Goal: Task Accomplishment & Management: Use online tool/utility

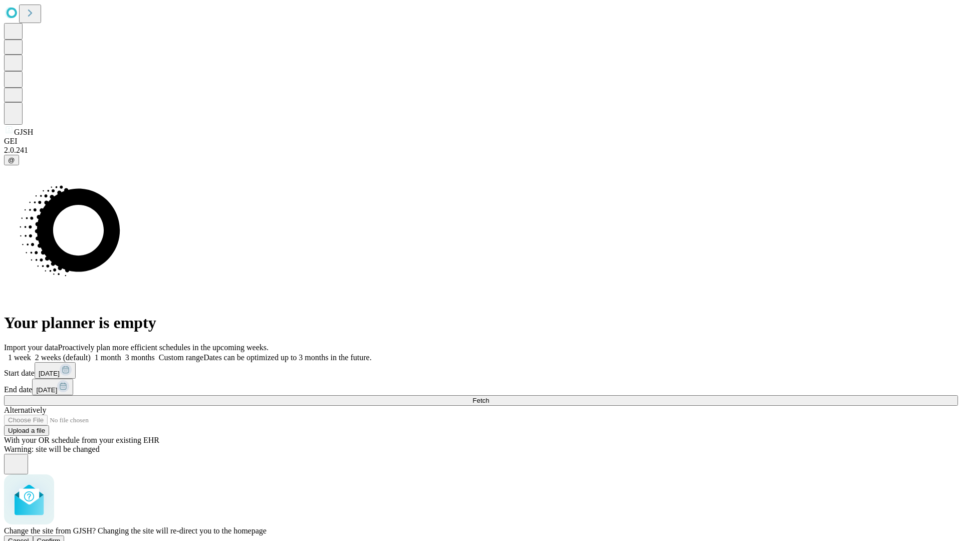
click at [61, 537] on span "Confirm" at bounding box center [49, 541] width 24 height 8
click at [91, 353] on label "2 weeks (default)" at bounding box center [61, 357] width 60 height 9
click at [489, 397] on span "Fetch" at bounding box center [481, 401] width 17 height 8
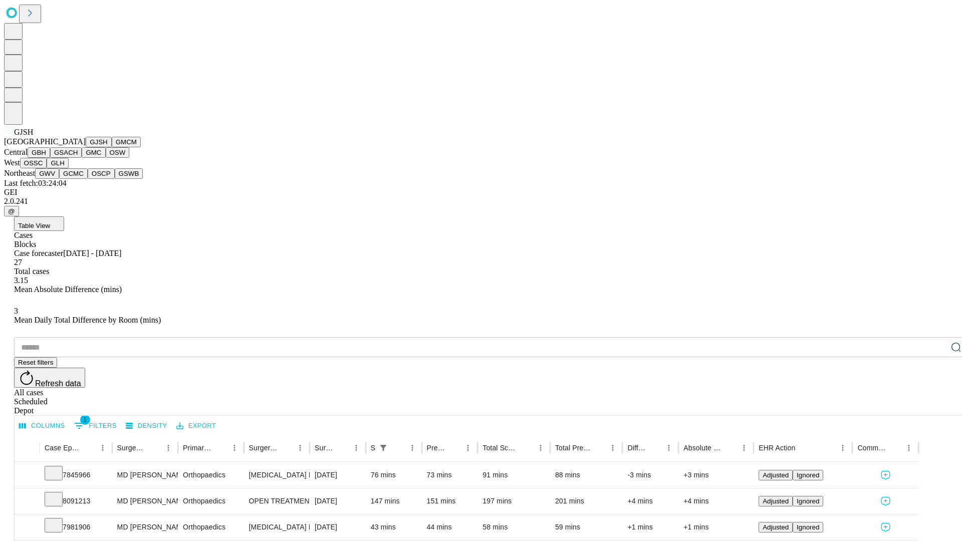
click at [112, 147] on button "GMCM" at bounding box center [126, 142] width 29 height 11
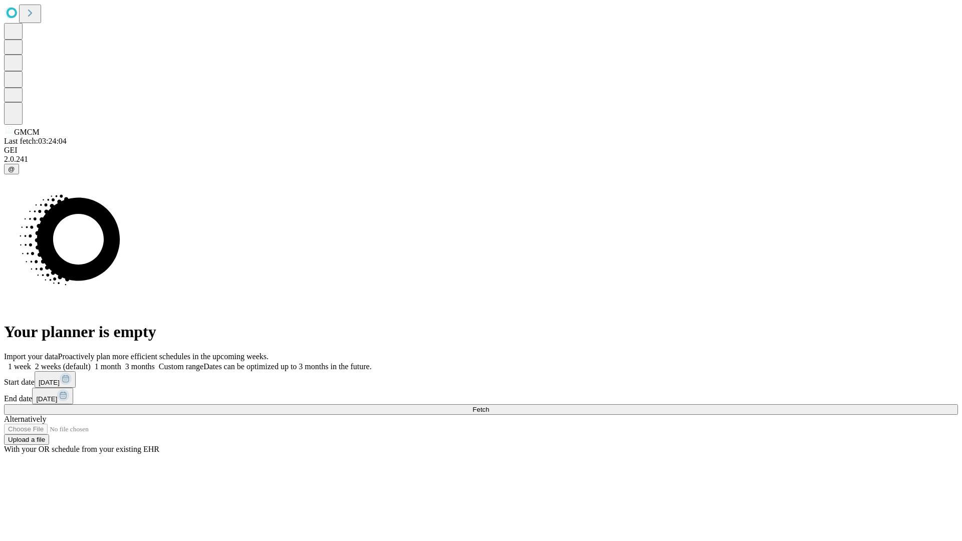
click at [489, 406] on span "Fetch" at bounding box center [481, 410] width 17 height 8
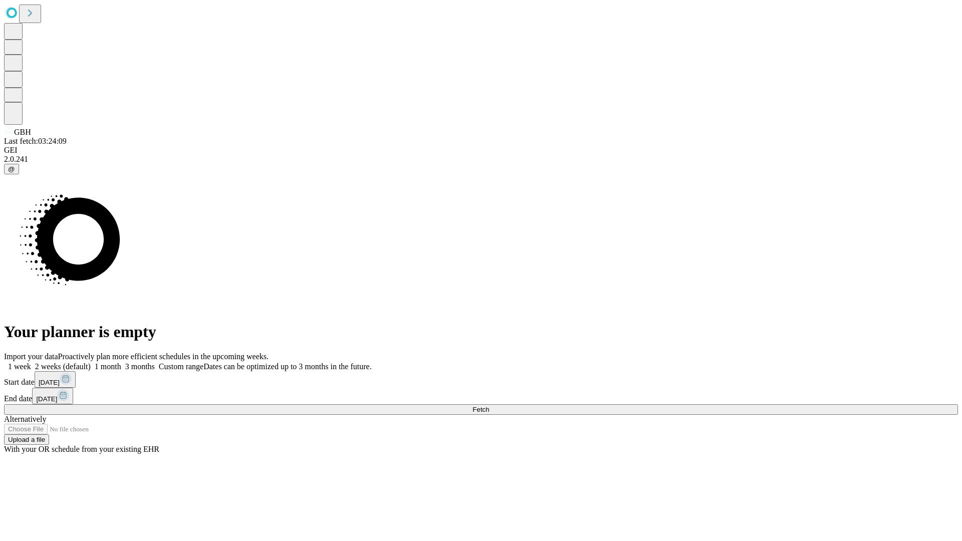
click at [91, 362] on label "2 weeks (default)" at bounding box center [61, 366] width 60 height 9
click at [489, 406] on span "Fetch" at bounding box center [481, 410] width 17 height 8
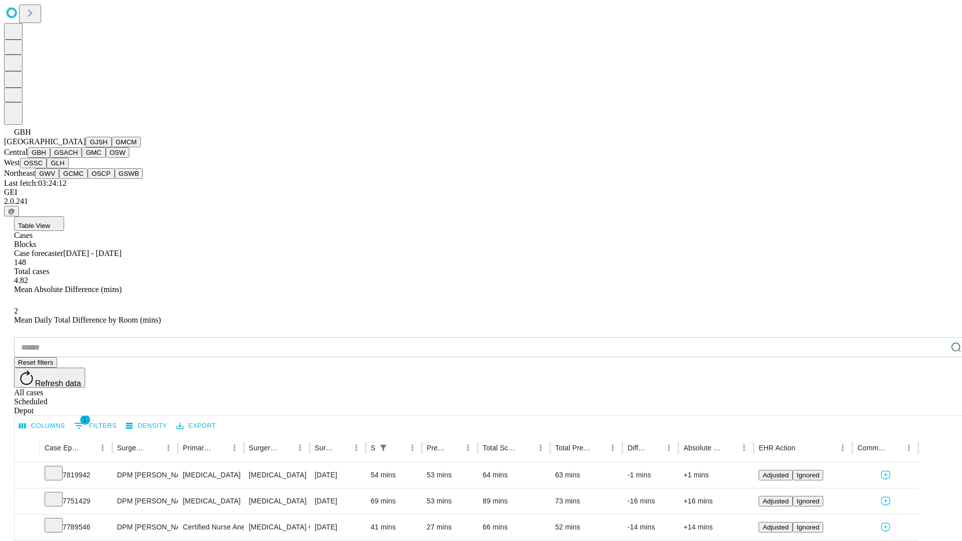
click at [78, 158] on button "GSACH" at bounding box center [66, 152] width 32 height 11
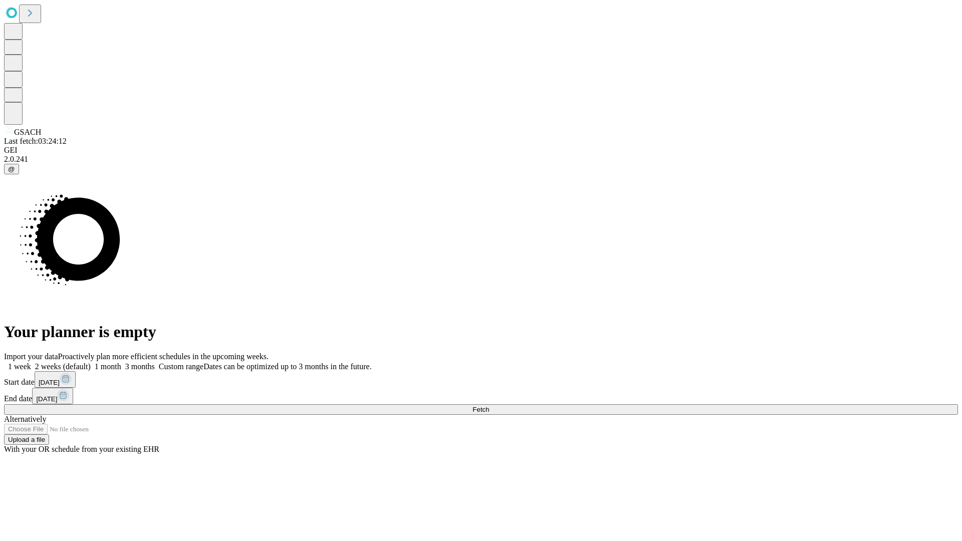
click at [489, 406] on span "Fetch" at bounding box center [481, 410] width 17 height 8
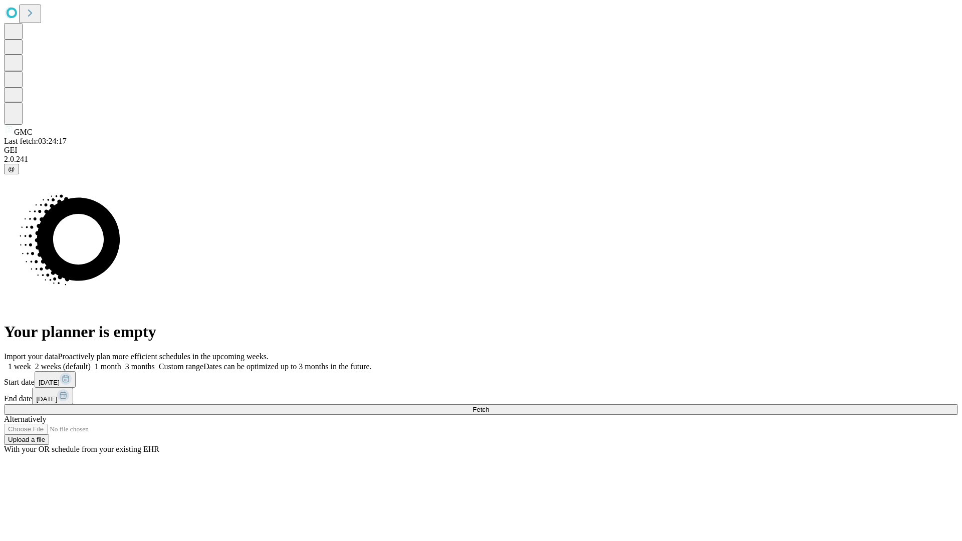
click at [91, 362] on label "2 weeks (default)" at bounding box center [61, 366] width 60 height 9
click at [489, 406] on span "Fetch" at bounding box center [481, 410] width 17 height 8
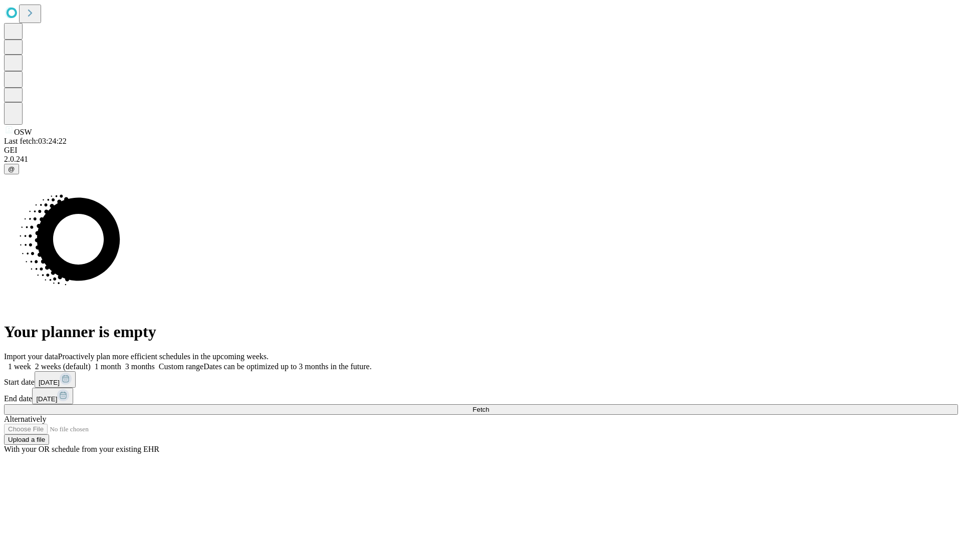
click at [91, 362] on label "2 weeks (default)" at bounding box center [61, 366] width 60 height 9
click at [489, 406] on span "Fetch" at bounding box center [481, 410] width 17 height 8
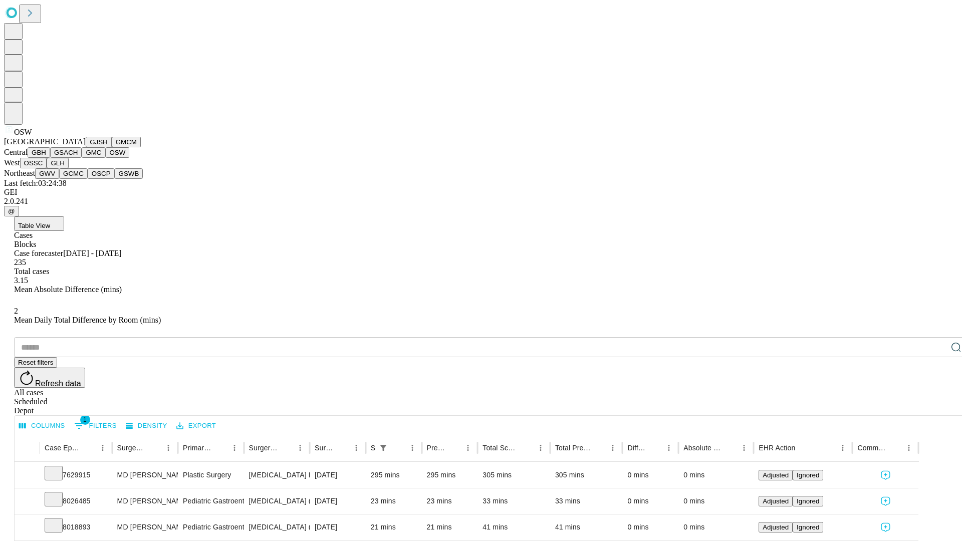
click at [47, 168] on button "OSSC" at bounding box center [33, 163] width 27 height 11
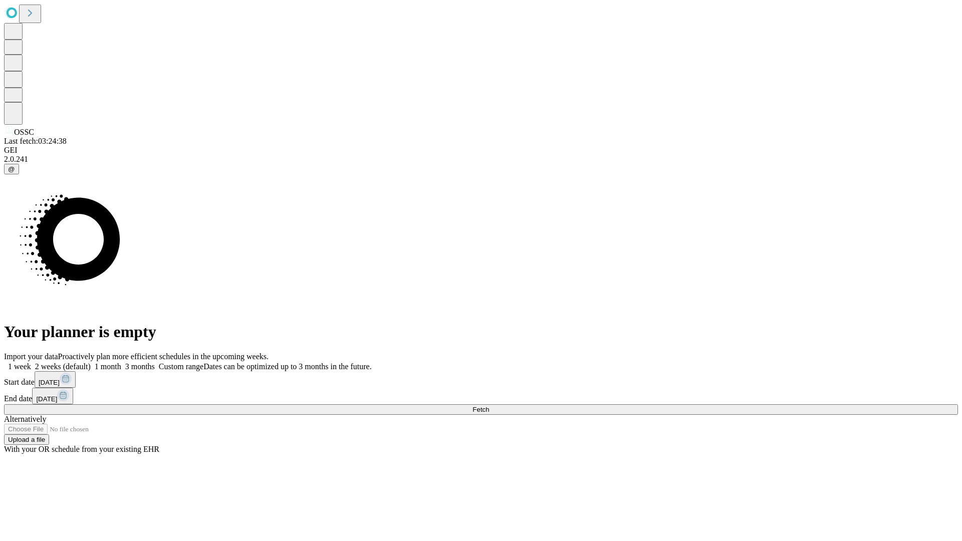
click at [91, 362] on label "2 weeks (default)" at bounding box center [61, 366] width 60 height 9
click at [489, 406] on span "Fetch" at bounding box center [481, 410] width 17 height 8
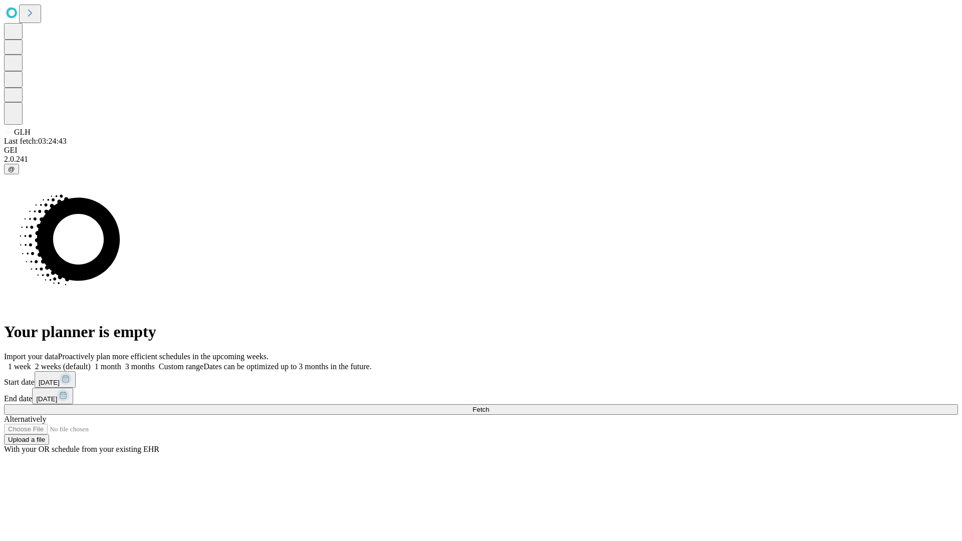
click at [91, 362] on label "2 weeks (default)" at bounding box center [61, 366] width 60 height 9
click at [489, 406] on span "Fetch" at bounding box center [481, 410] width 17 height 8
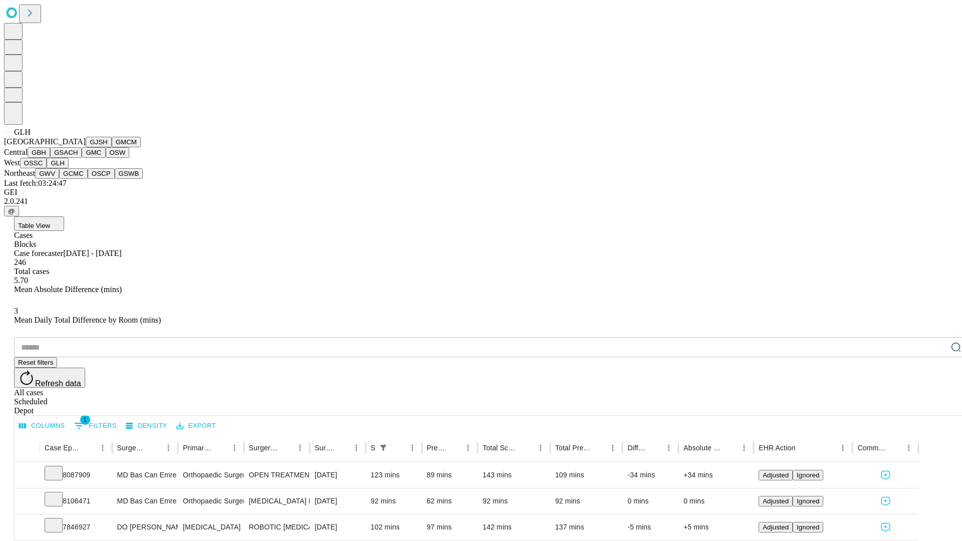
click at [59, 179] on button "GWV" at bounding box center [47, 173] width 24 height 11
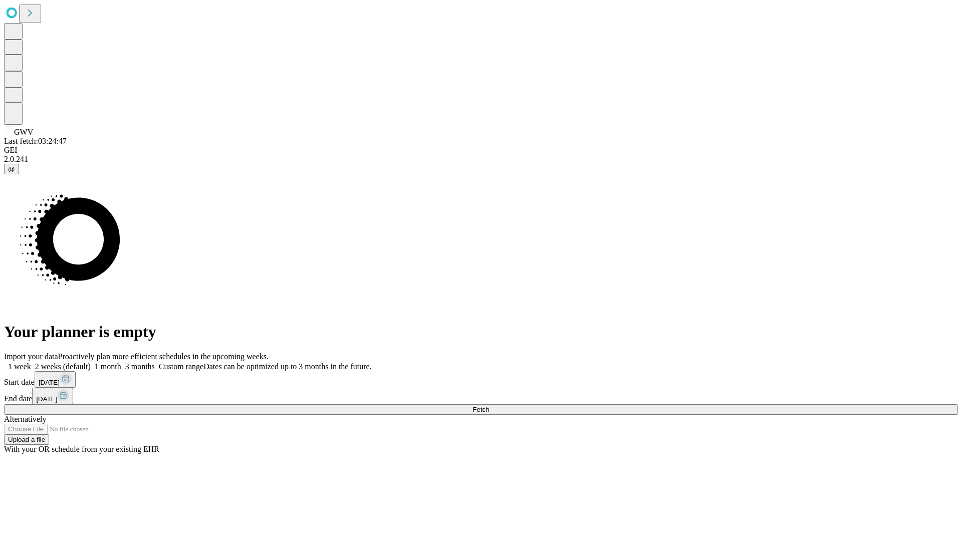
click at [91, 362] on label "2 weeks (default)" at bounding box center [61, 366] width 60 height 9
click at [489, 406] on span "Fetch" at bounding box center [481, 410] width 17 height 8
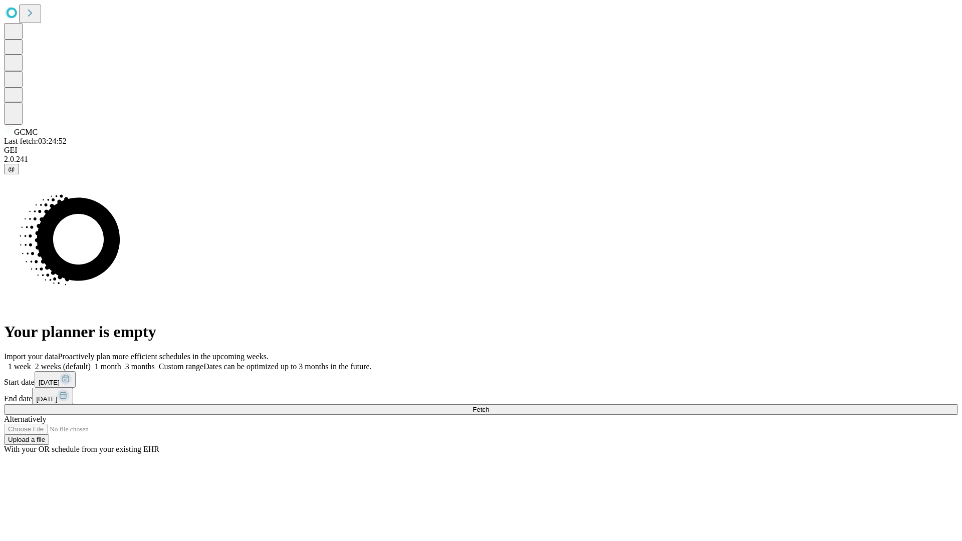
click at [91, 362] on label "2 weeks (default)" at bounding box center [61, 366] width 60 height 9
click at [489, 406] on span "Fetch" at bounding box center [481, 410] width 17 height 8
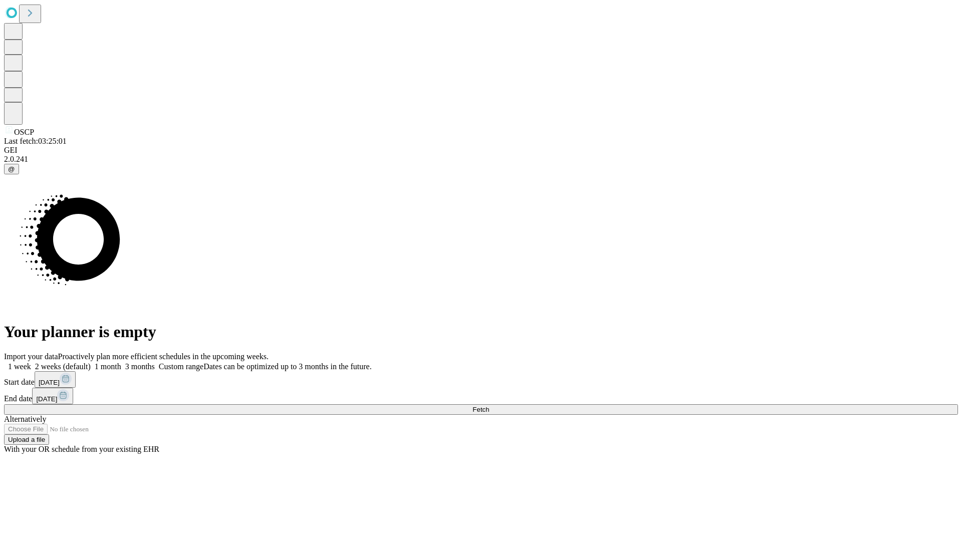
click at [91, 362] on label "2 weeks (default)" at bounding box center [61, 366] width 60 height 9
click at [489, 406] on span "Fetch" at bounding box center [481, 410] width 17 height 8
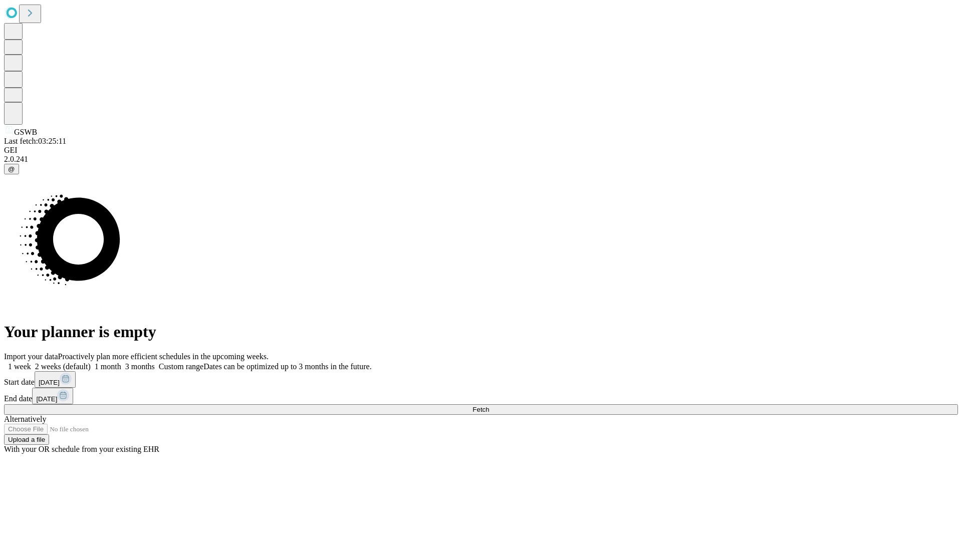
click at [91, 362] on label "2 weeks (default)" at bounding box center [61, 366] width 60 height 9
click at [489, 406] on span "Fetch" at bounding box center [481, 410] width 17 height 8
